Goal: Navigation & Orientation: Find specific page/section

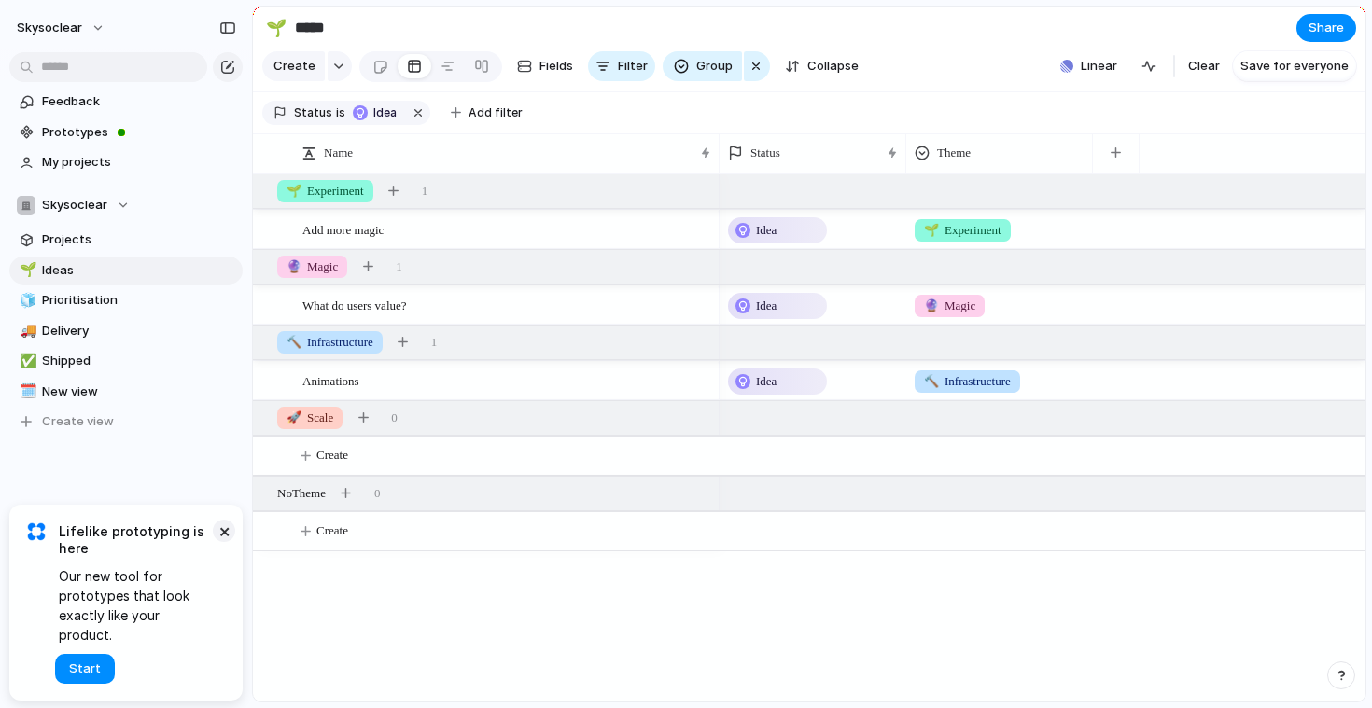
click at [224, 542] on button "×" at bounding box center [224, 531] width 22 height 22
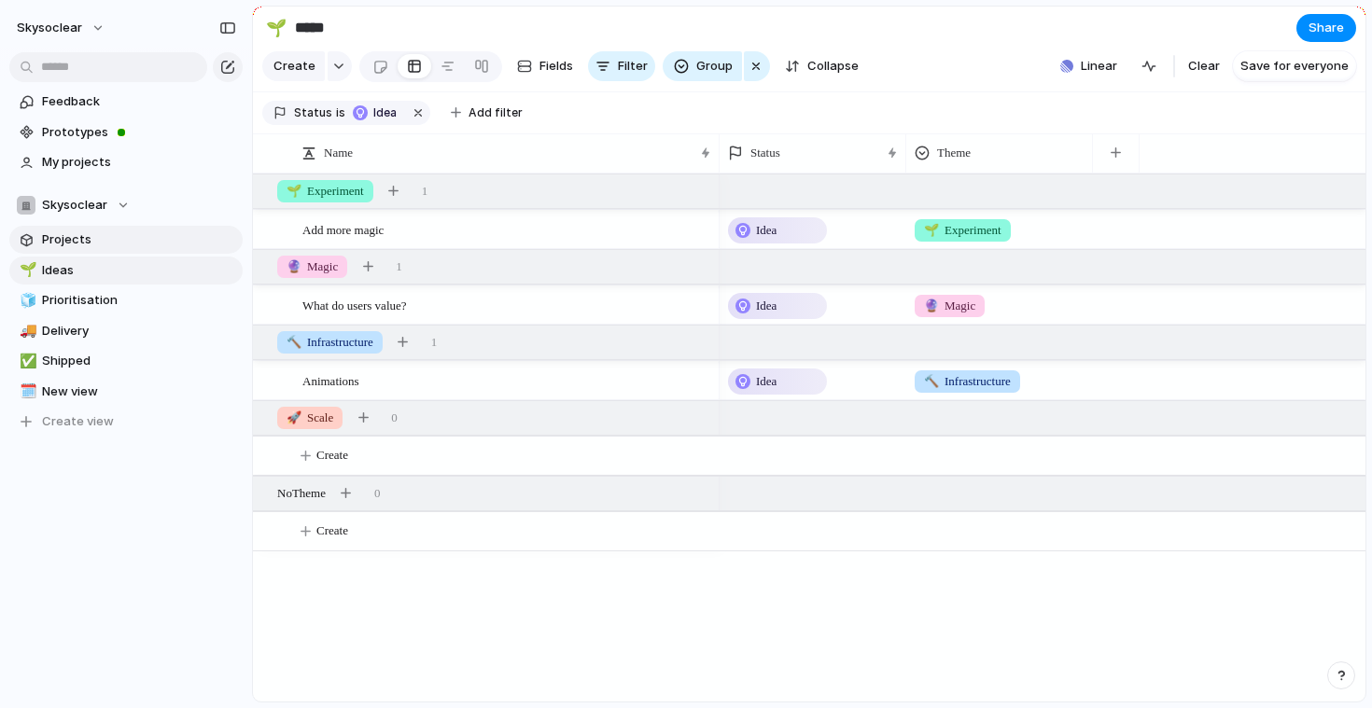
click at [86, 237] on span "Projects" at bounding box center [139, 240] width 194 height 19
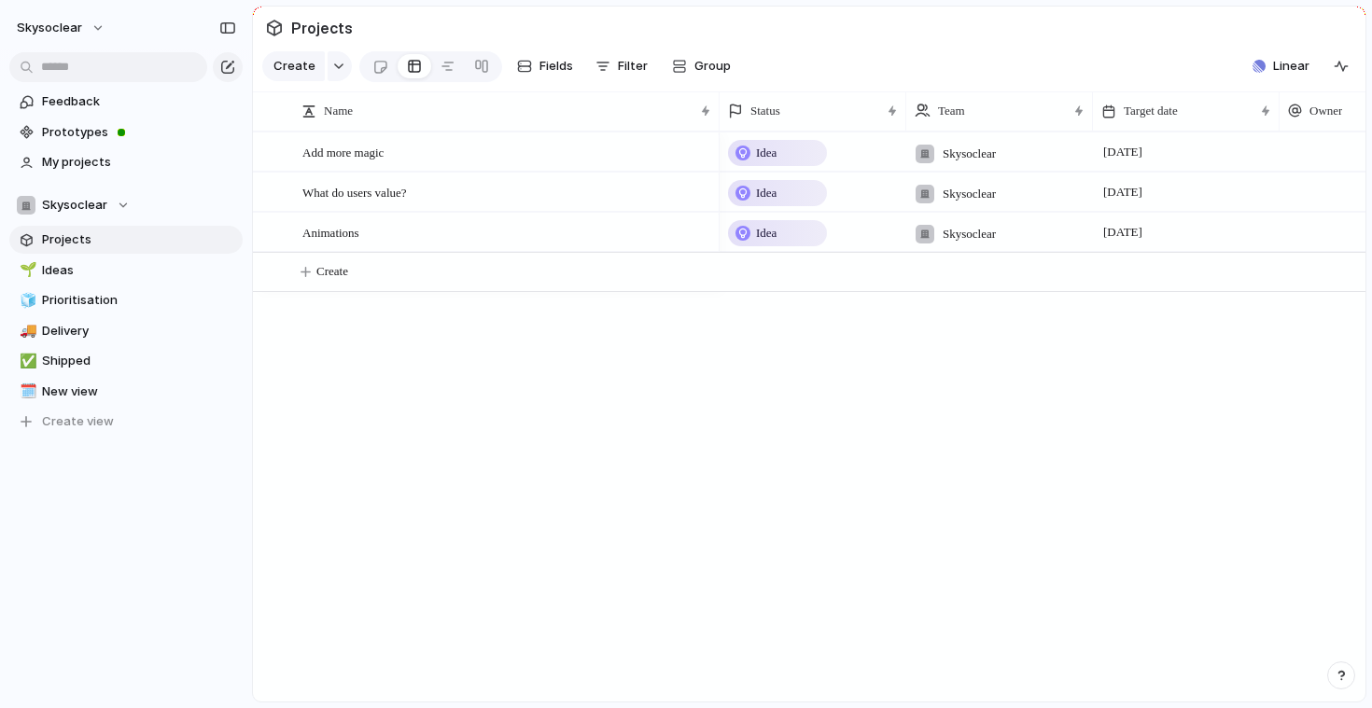
click at [492, 413] on div "Add more magic What do users value? Animations Idea Skysoclear [DATE] Idea Skys…" at bounding box center [809, 417] width 1113 height 570
